Goal: Use online tool/utility: Utilize a website feature to perform a specific function

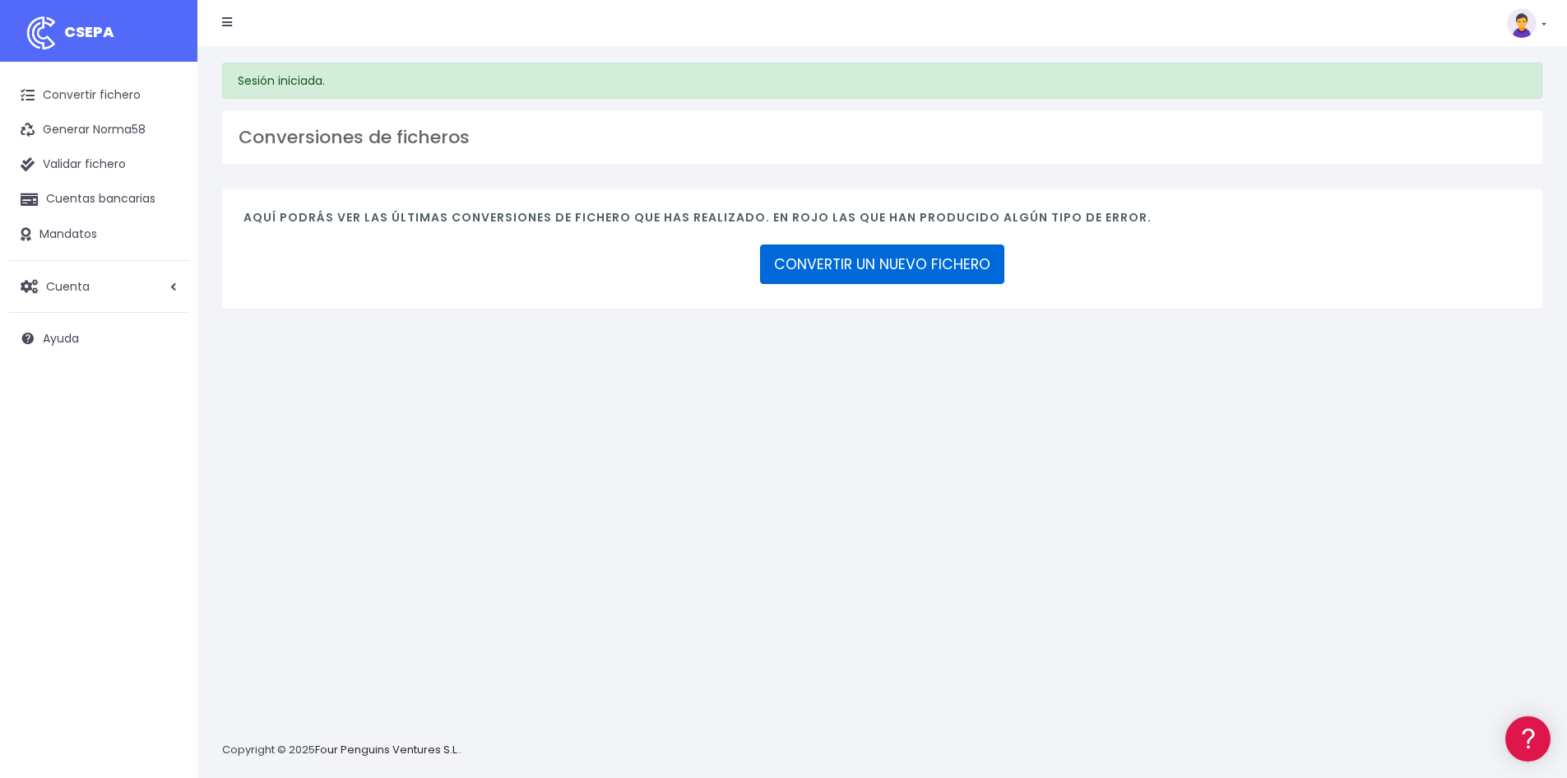
click at [856, 264] on link "CONVERTIR UN NUEVO FICHERO" at bounding box center [882, 263] width 244 height 39
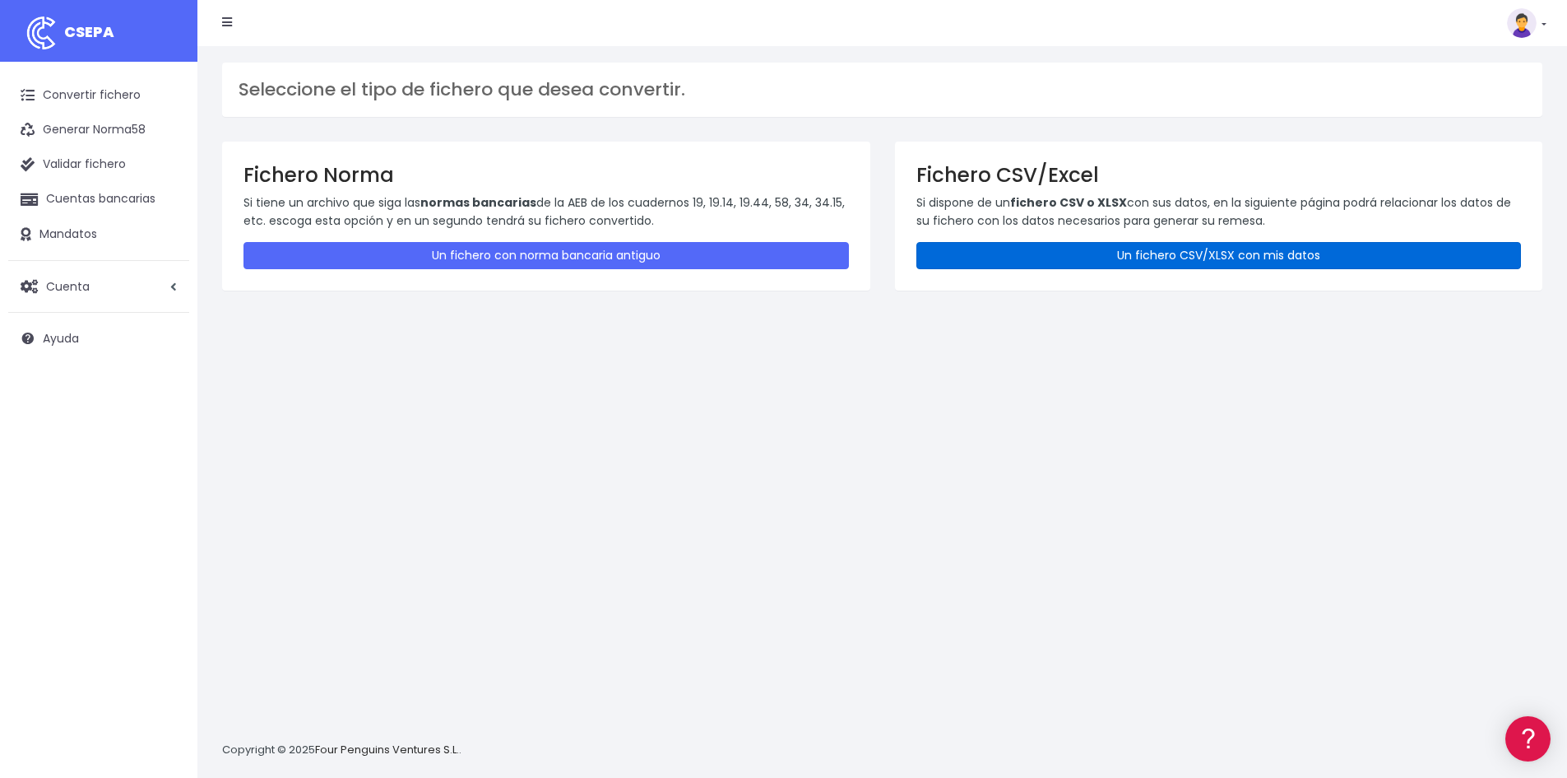
click at [1056, 258] on link "Un fichero CSV/XLSX con mis datos" at bounding box center [1220, 255] width 606 height 27
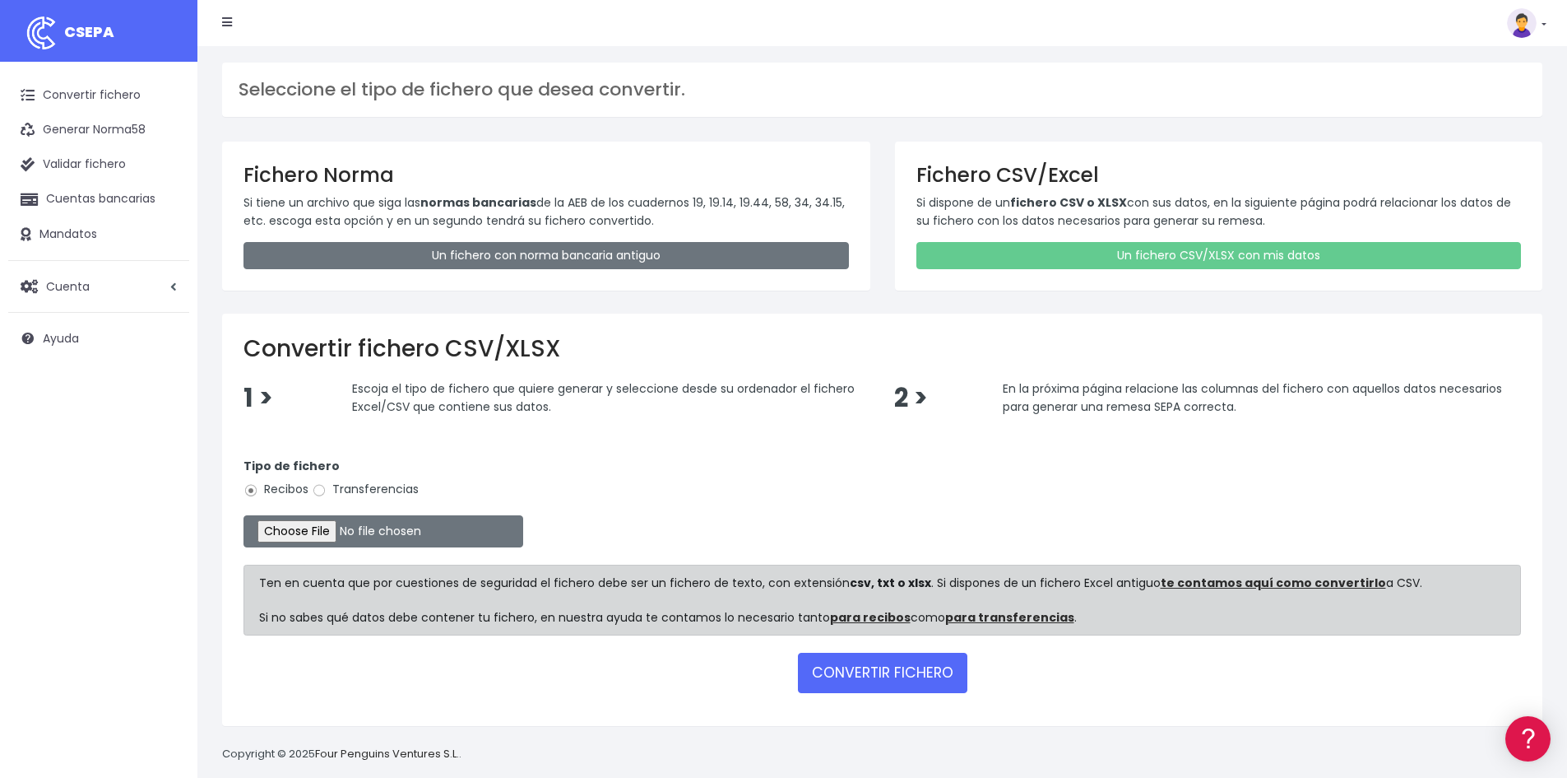
click at [374, 490] on label "Transferencias" at bounding box center [365, 489] width 107 height 17
click at [327, 490] on input "Transferencias" at bounding box center [319, 490] width 15 height 15
radio input "true"
click at [362, 522] on input "file" at bounding box center [384, 531] width 280 height 32
type input "C:\fakepath\20250811 Remesa REGULARIZACIONES.xlsx"
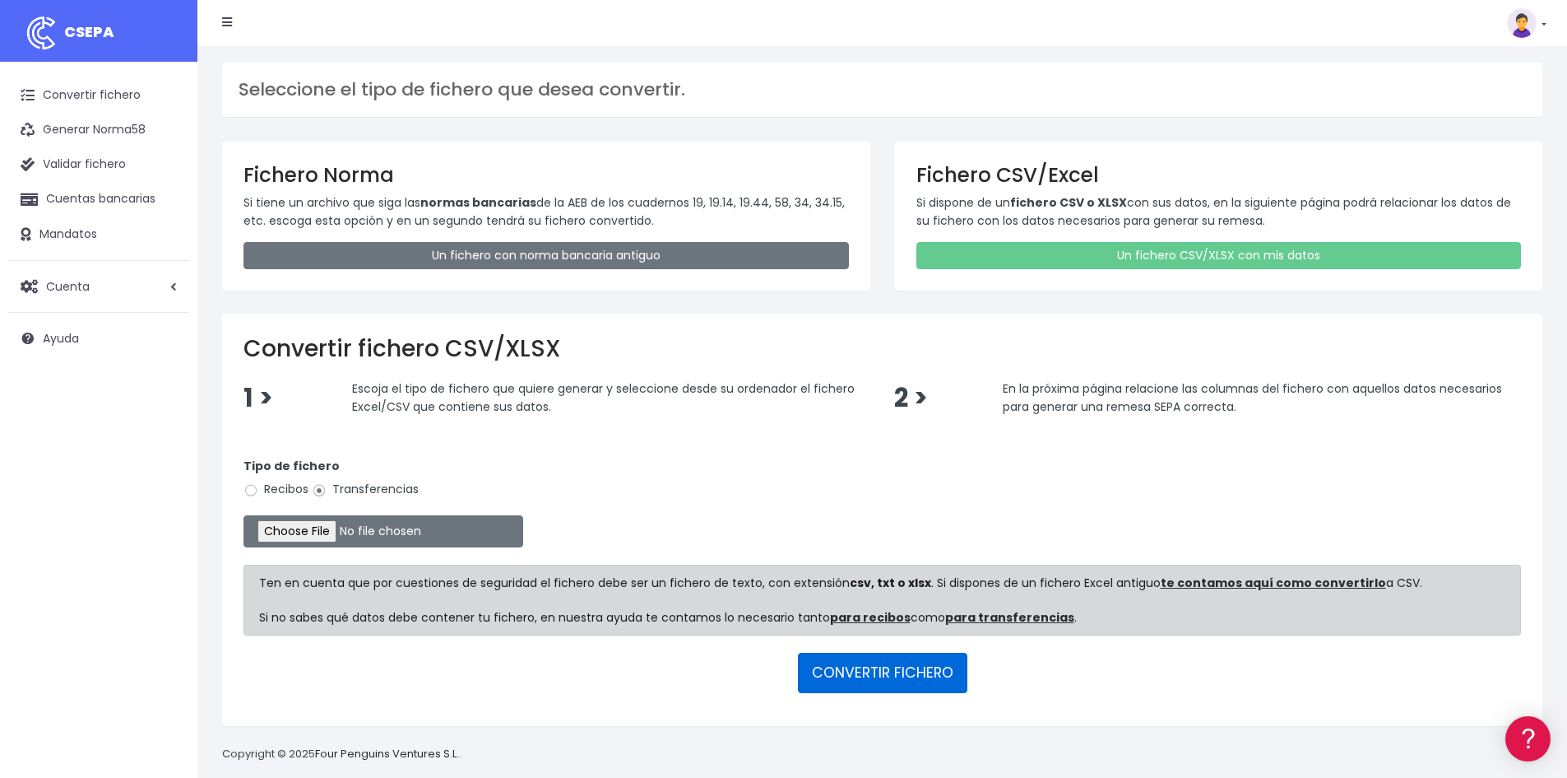
click at [945, 670] on button "CONVERTIR FICHERO" at bounding box center [882, 671] width 169 height 39
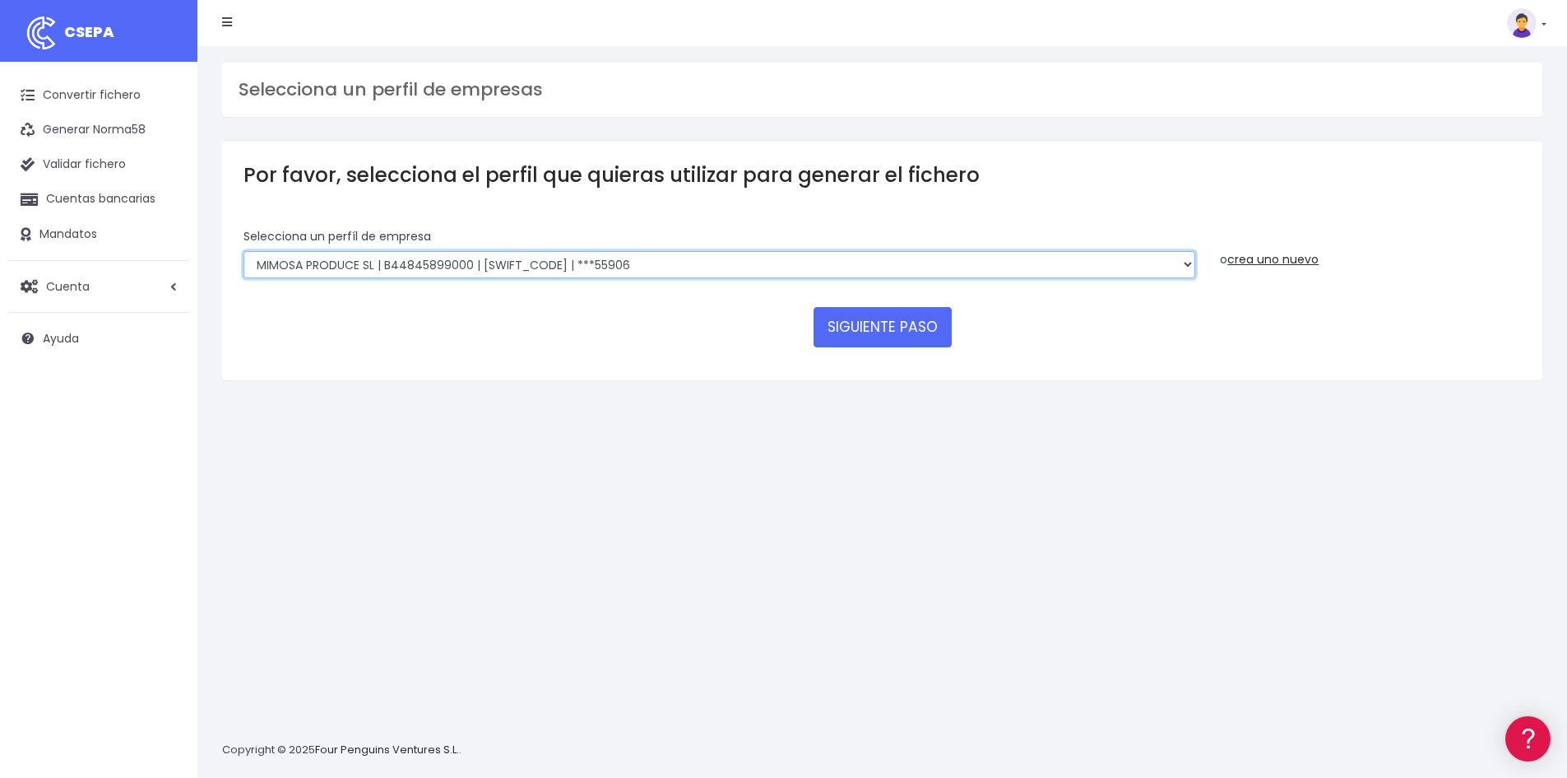
click at [631, 278] on select "MIMOSA PRODUCE SL | B44845899000 | [SWIFT_CODE] | ***55906 SUMENDI FILMAK SL | …" at bounding box center [720, 265] width 952 height 28
select select "2905"
click at [244, 251] on select "MIMOSA PRODUCE SL | B44845899000 | BSABESBBXXX | ***55906 SUMENDI FILMAK SL | B…" at bounding box center [720, 265] width 952 height 28
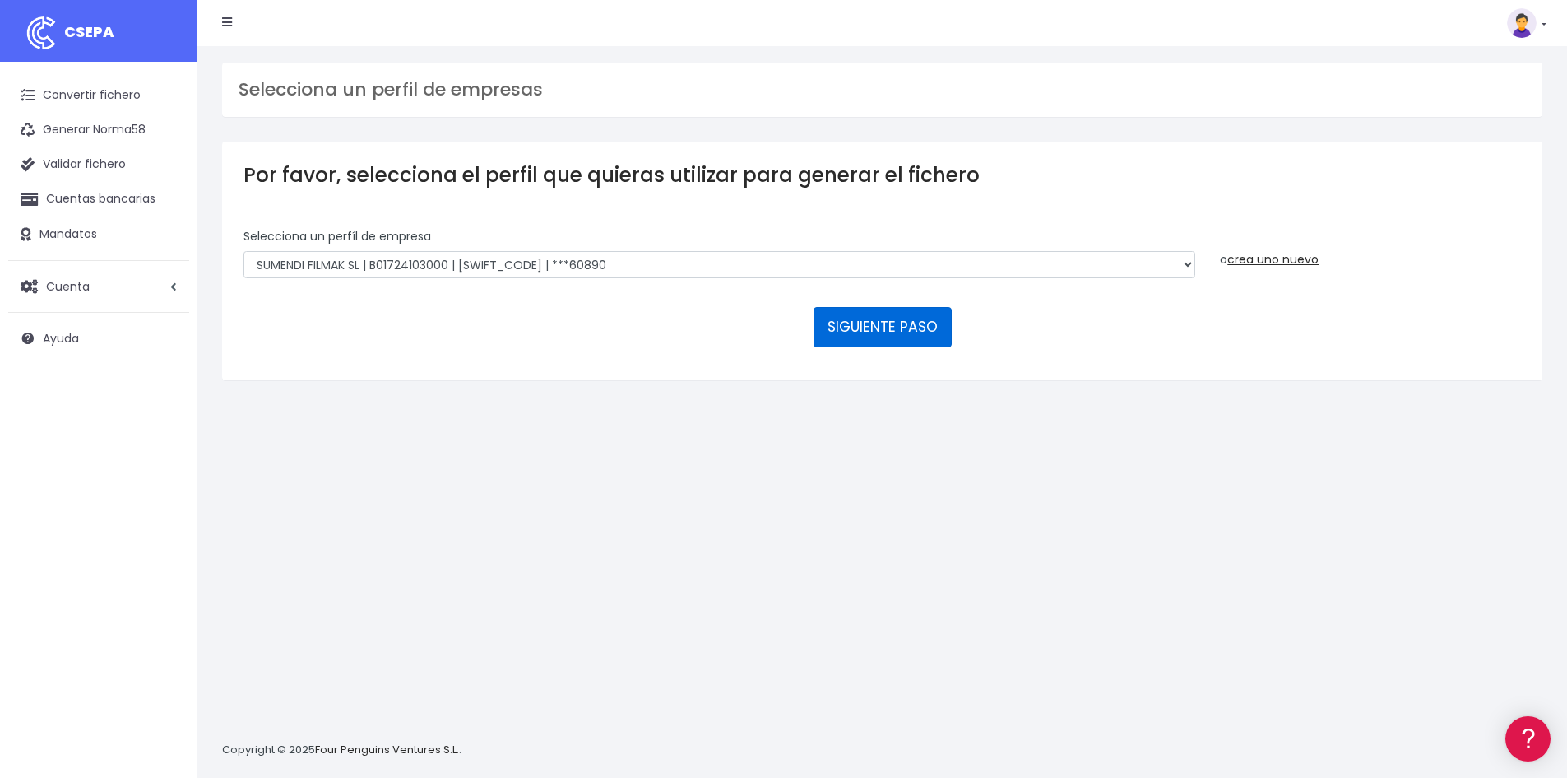
click at [896, 318] on button "SIGUIENTE PASO" at bounding box center [883, 326] width 138 height 39
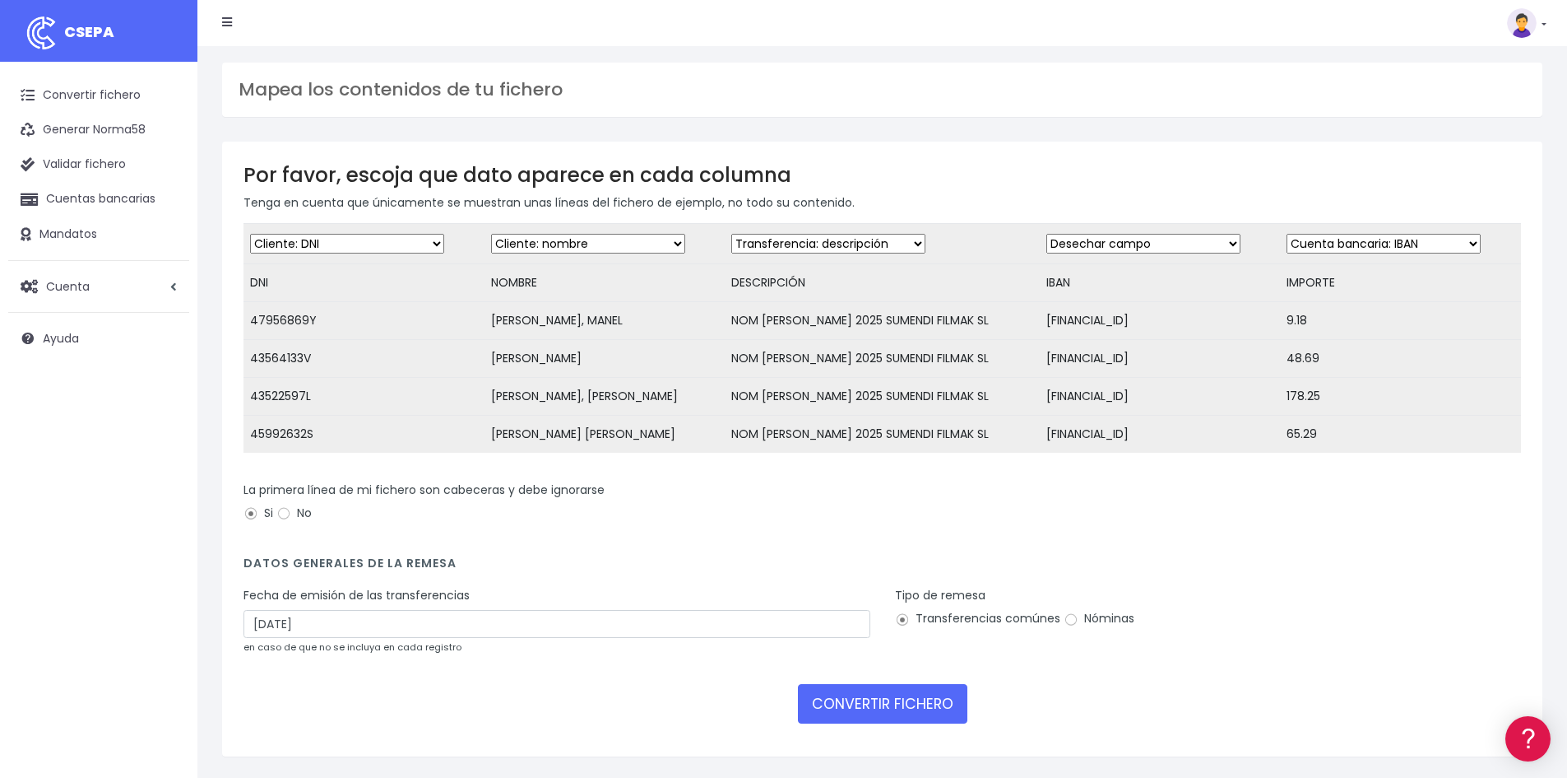
click at [1092, 245] on select "Desechar campo Cliente: nombre Cliente: DNI Cliente: Email Cliente: referencia …" at bounding box center [1144, 244] width 194 height 20
select select "iban"
click at [1047, 234] on select "Desechar campo Cliente: nombre Cliente: DNI Cliente: Email Cliente: referencia …" at bounding box center [1144, 244] width 194 height 20
click at [1412, 243] on select "Desechar campo Cliente: nombre Cliente: DNI Cliente: Email Cliente: referencia …" at bounding box center [1384, 244] width 194 height 20
select select "amount"
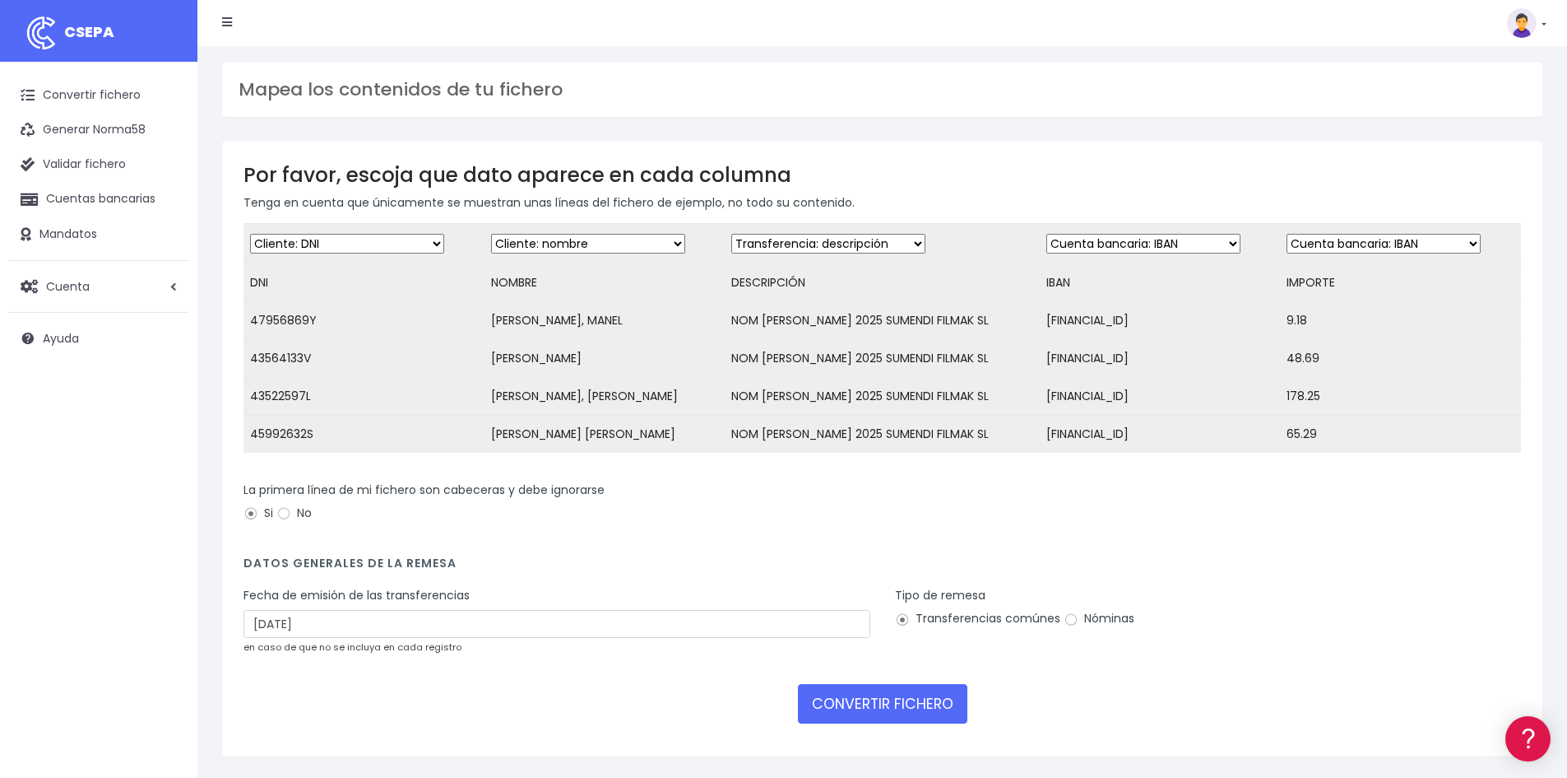
click at [1287, 234] on select "Desechar campo Cliente: nombre Cliente: DNI Cliente: Email Cliente: referencia …" at bounding box center [1384, 244] width 194 height 20
click at [1244, 512] on div "La primera línea de mi fichero son cabeceras y debe ignorarse Si No" at bounding box center [883, 504] width 1278 height 46
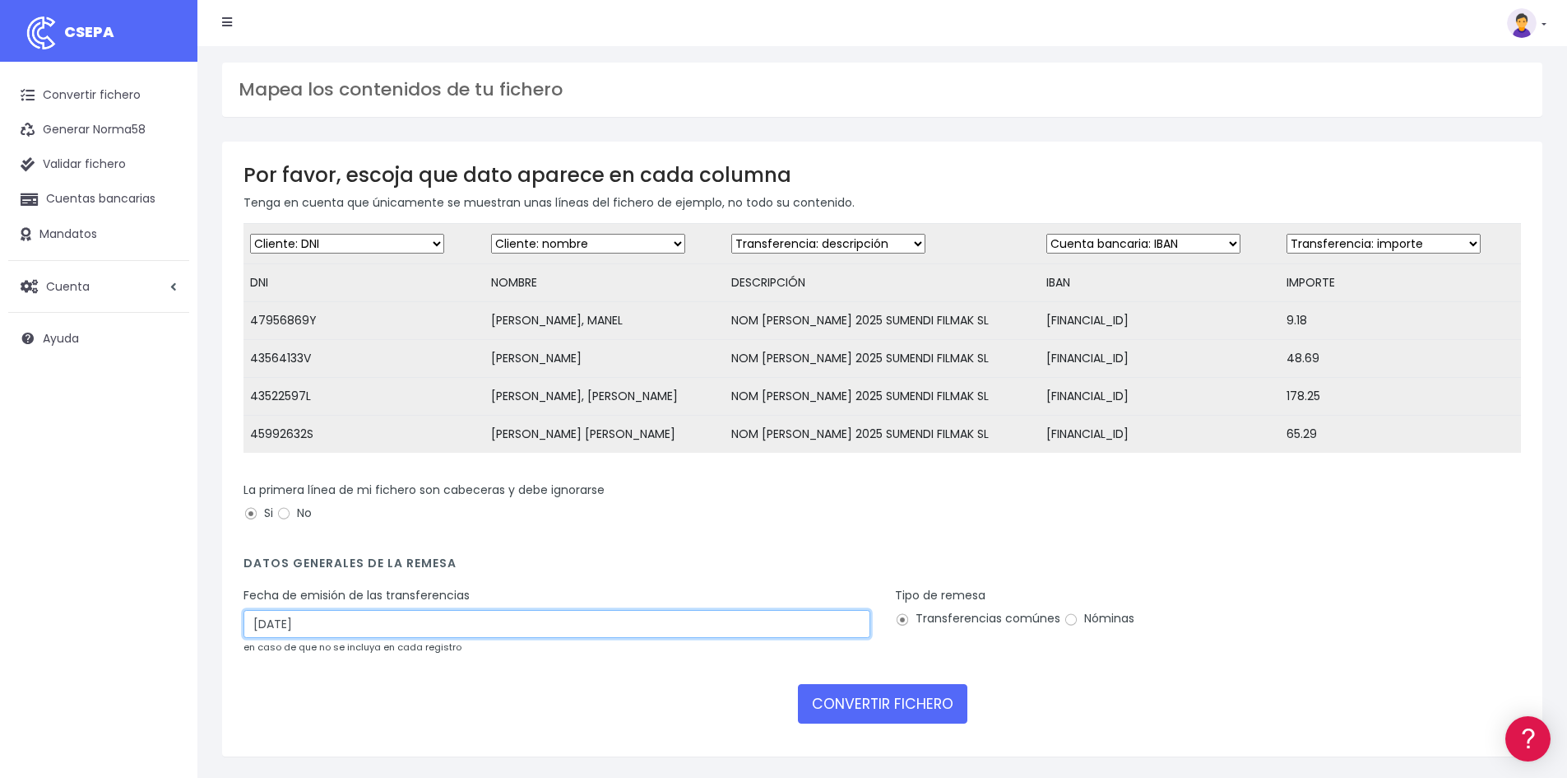
click at [455, 638] on input "[DATE]" at bounding box center [557, 624] width 627 height 28
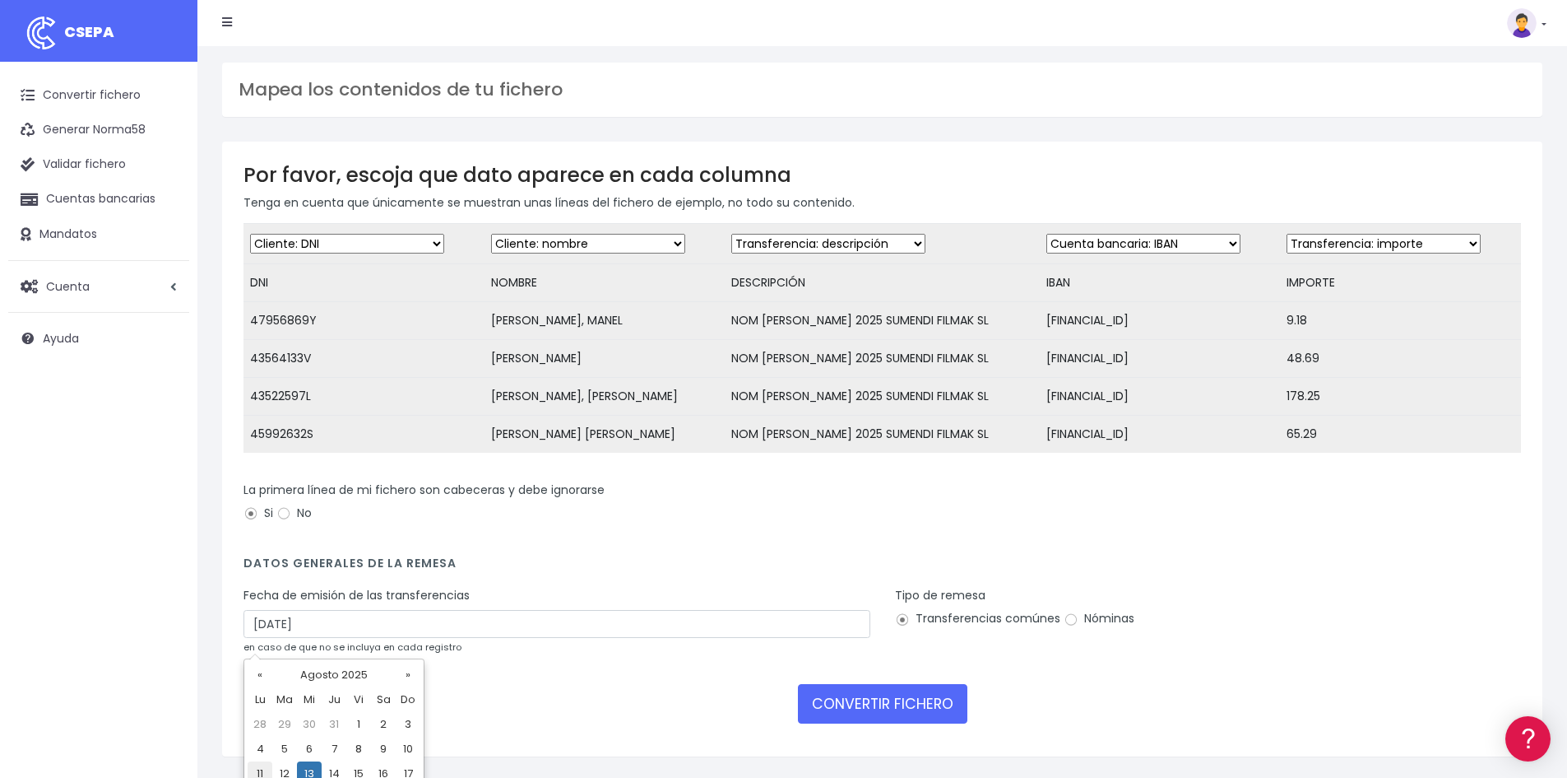
click at [262, 773] on td "11" at bounding box center [260, 773] width 25 height 25
type input "[DATE]"
click at [1124, 627] on label "Nóminas" at bounding box center [1099, 618] width 71 height 17
click at [1079, 627] on input "Nóminas" at bounding box center [1071, 619] width 15 height 15
radio input "true"
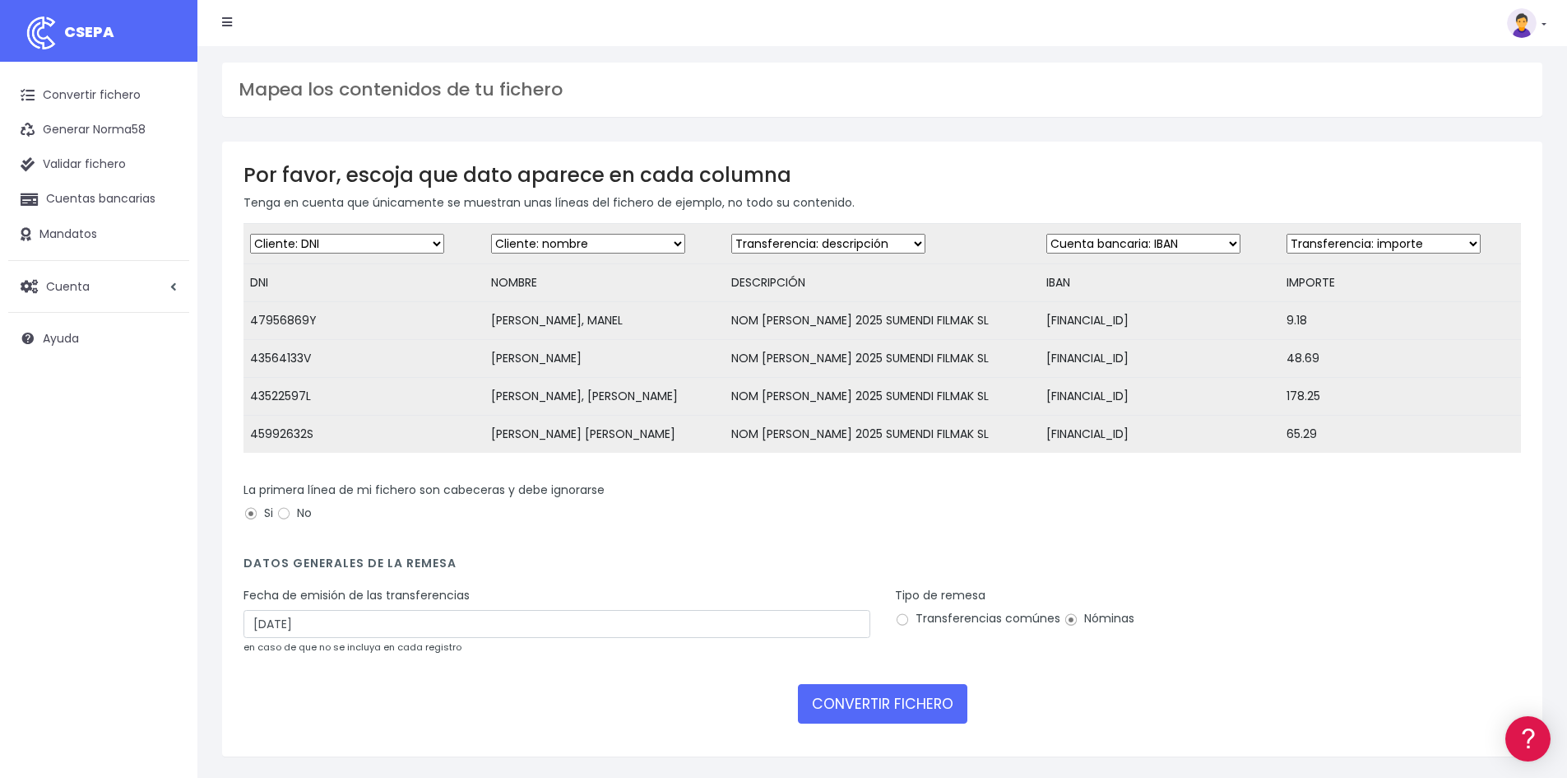
click at [1114, 665] on div "Tipo de remesa Transferencias comúnes Nóminas" at bounding box center [1209, 627] width 652 height 80
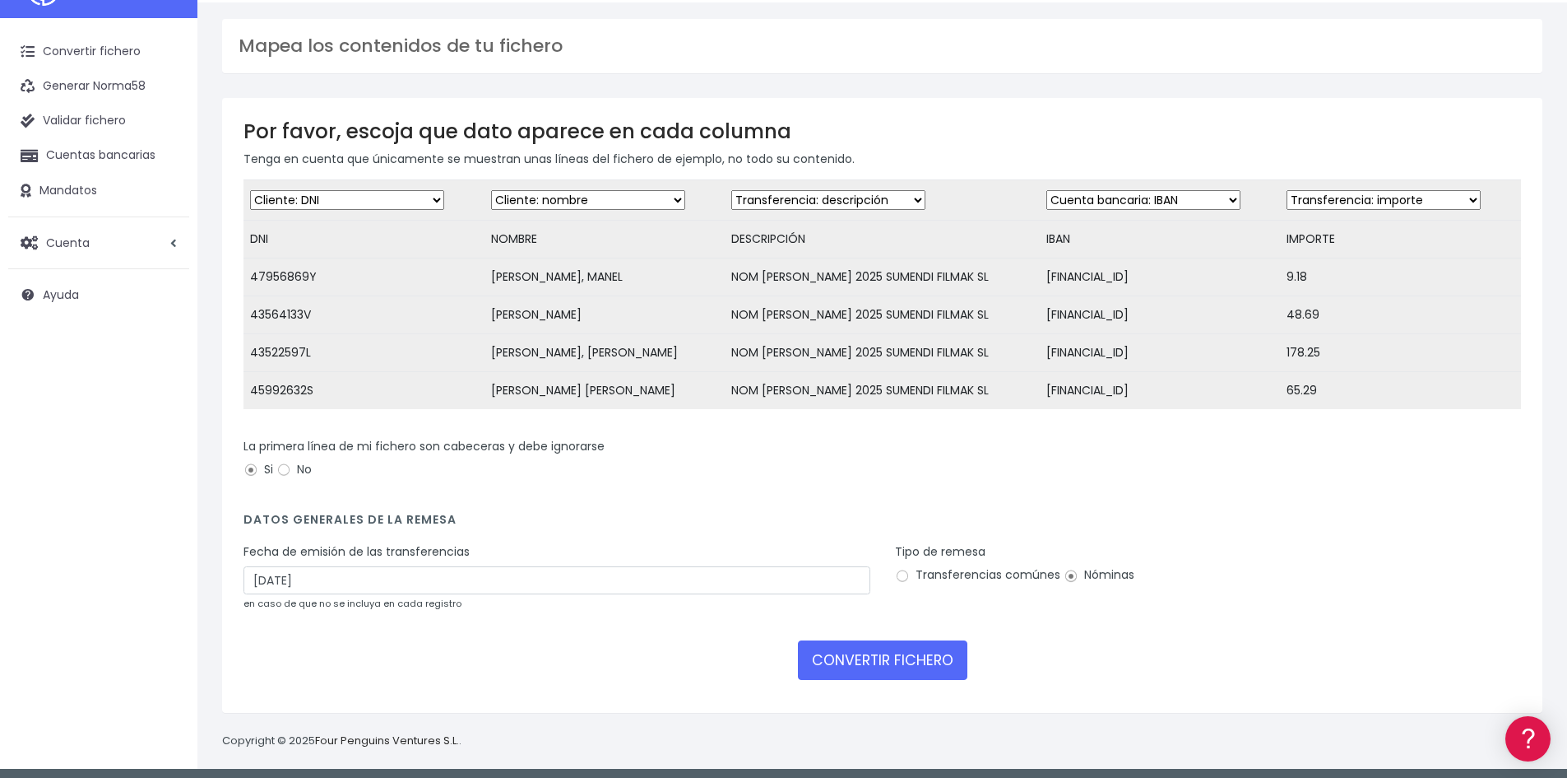
scroll to position [63, 0]
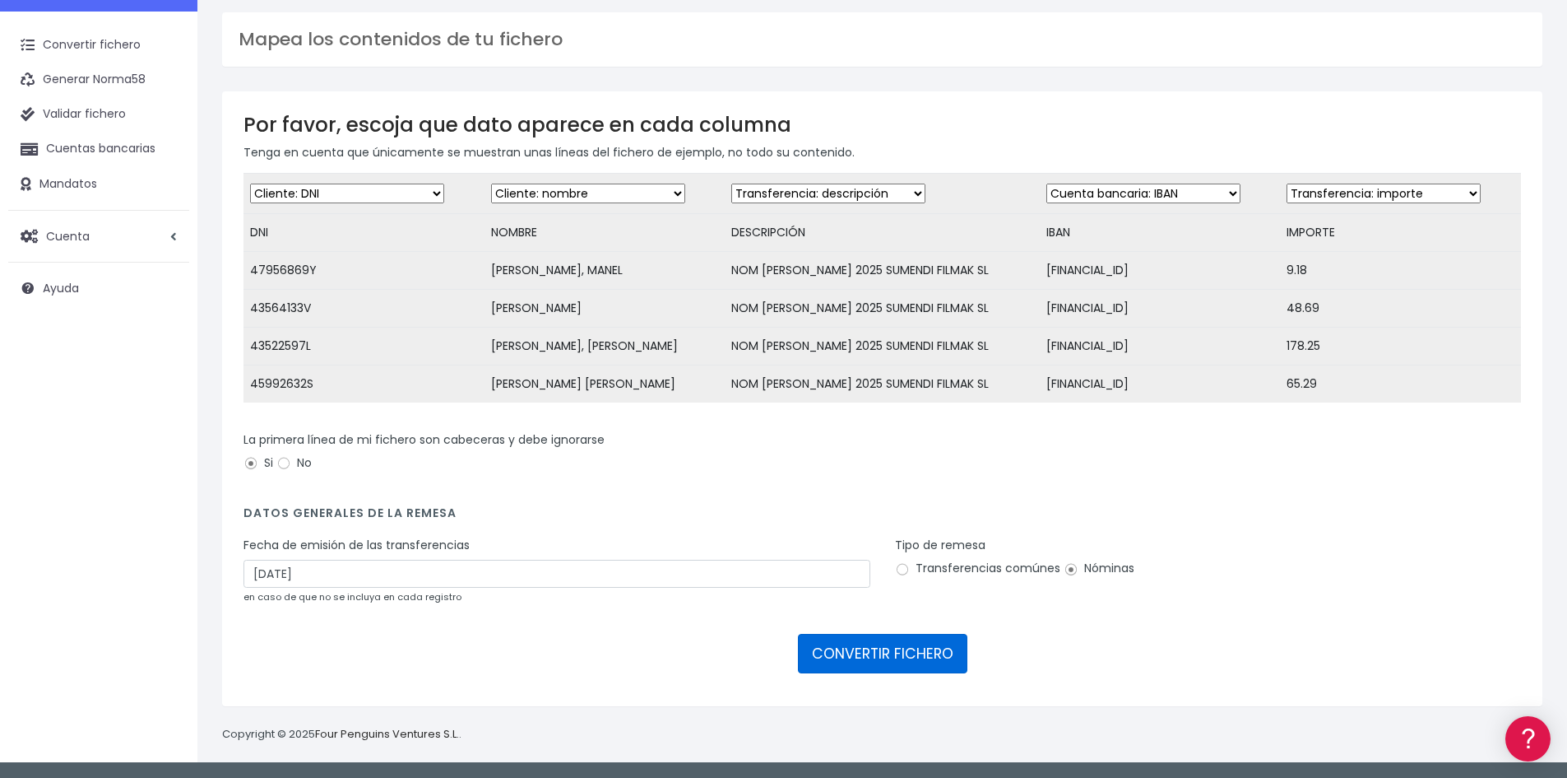
click at [918, 651] on button "CONVERTIR FICHERO" at bounding box center [882, 653] width 169 height 39
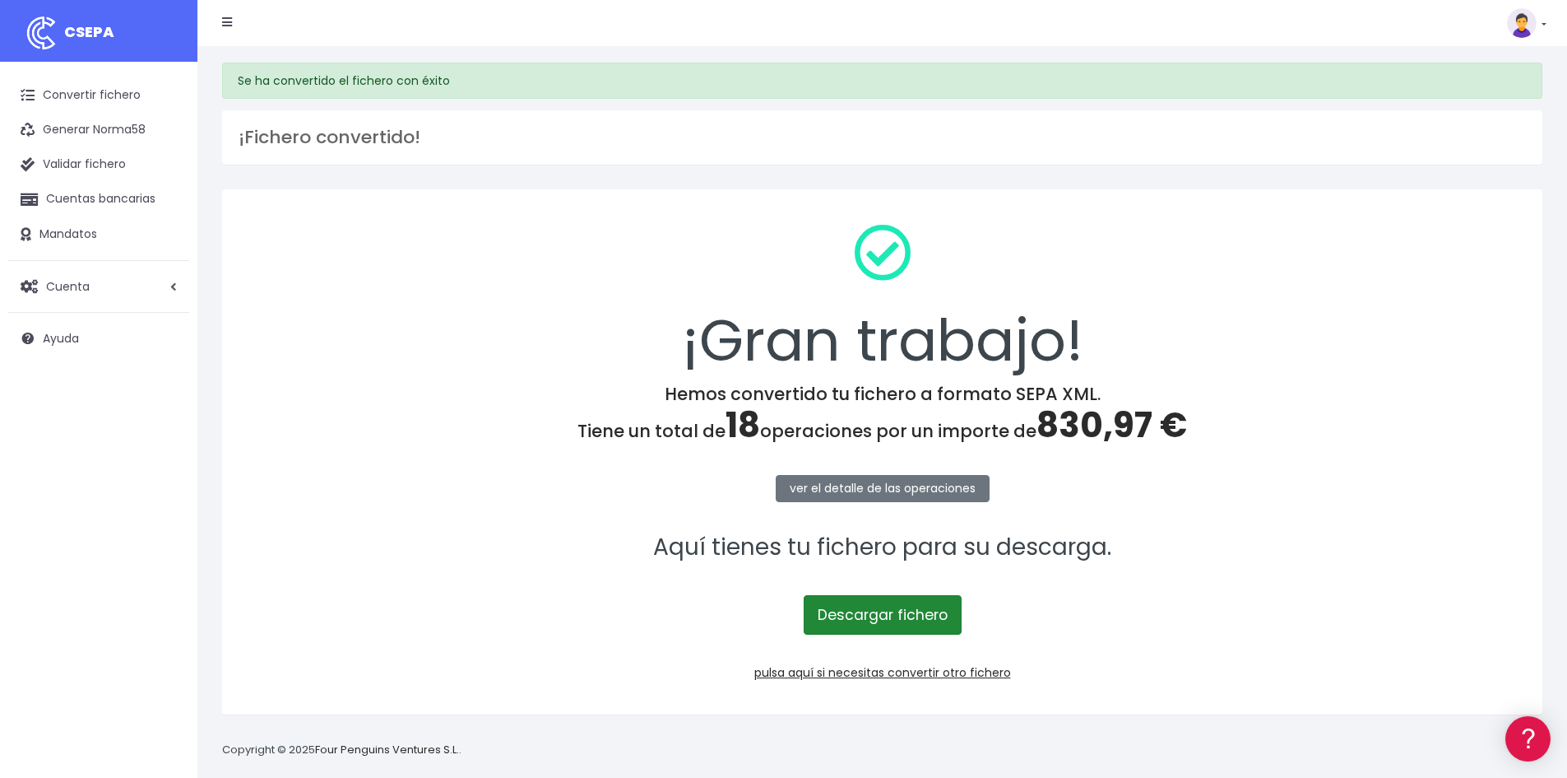
click at [912, 606] on link "Descargar fichero" at bounding box center [883, 614] width 158 height 39
drag, startPoint x: 65, startPoint y: 542, endPoint x: 137, endPoint y: 54, distance: 493.3
click at [65, 542] on div "Convertir fichero Generar Norma58 Validar fichero Cuentas bancarias Mandatos Cu…" at bounding box center [98, 427] width 197 height 731
